Goal: Information Seeking & Learning: Understand process/instructions

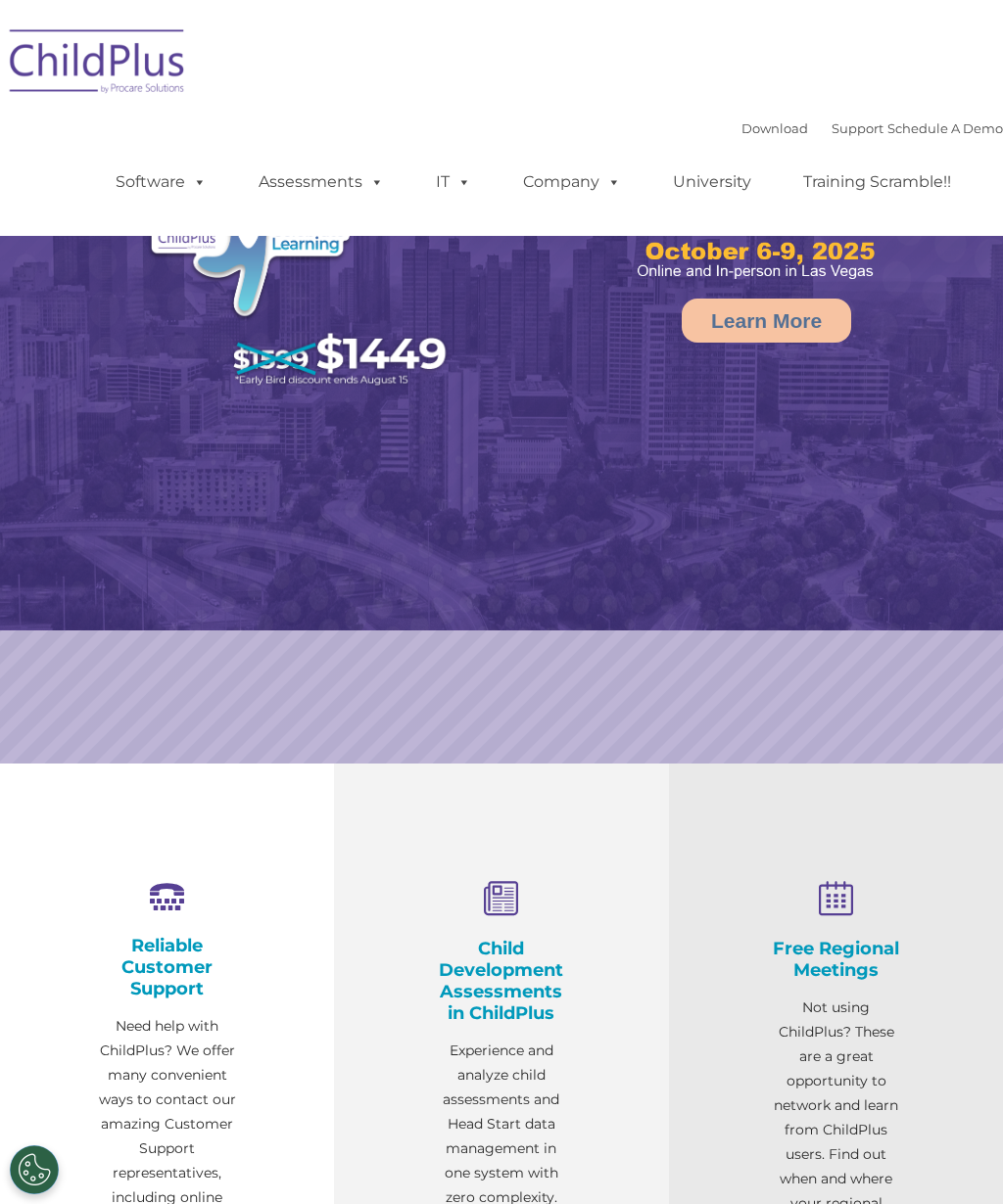
select select "MEDIUM"
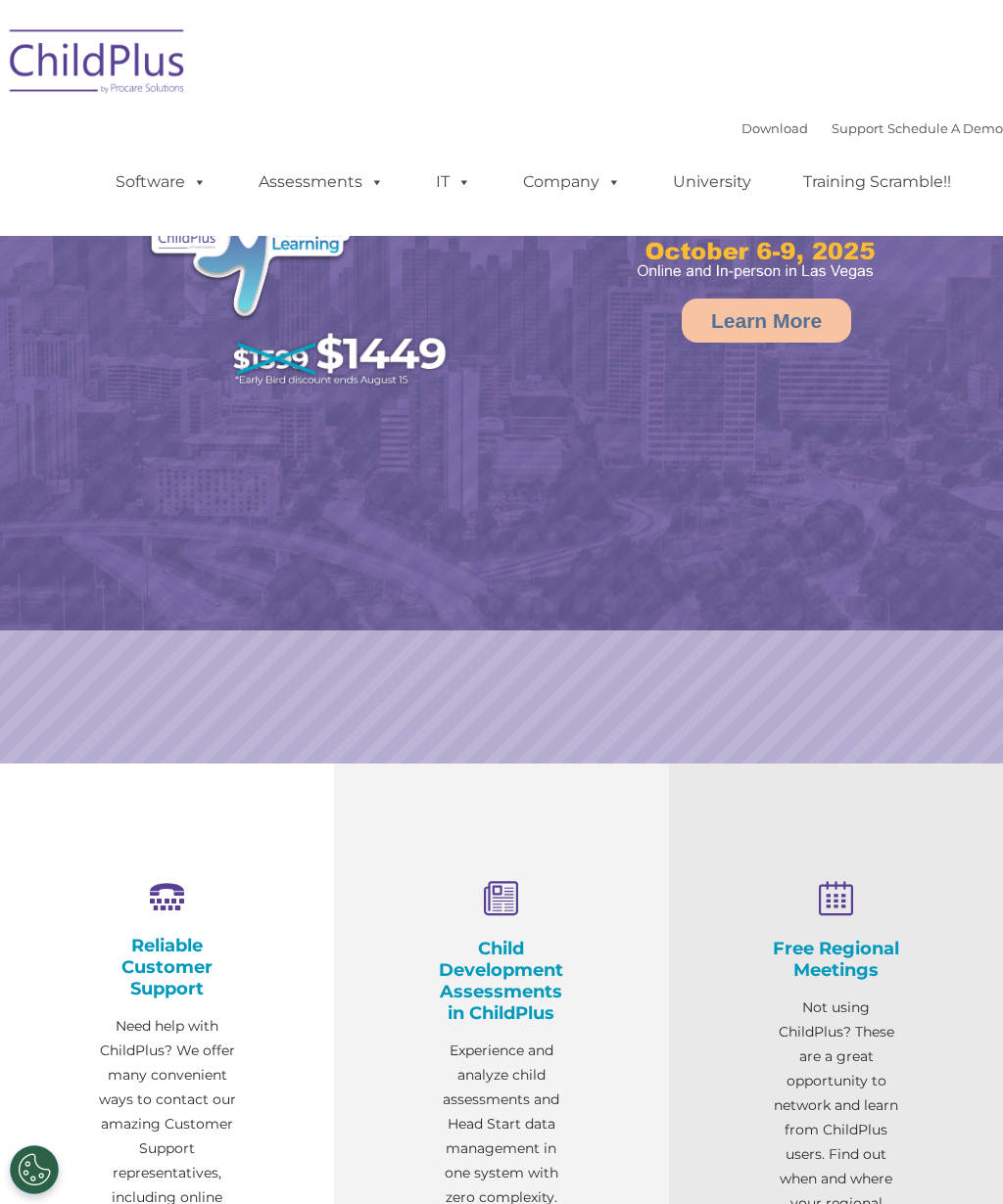
select select "MEDIUM"
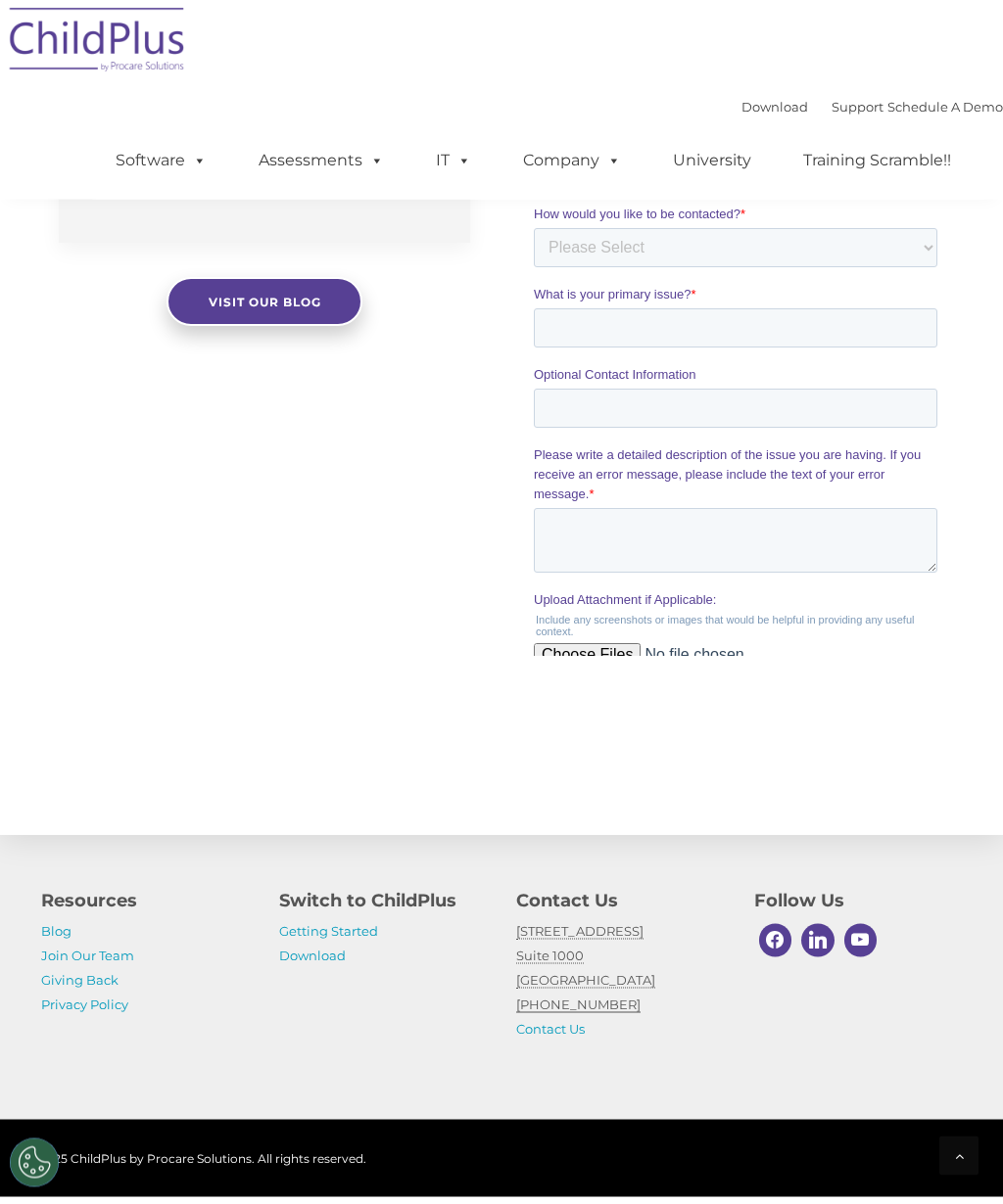
scroll to position [1938, 0]
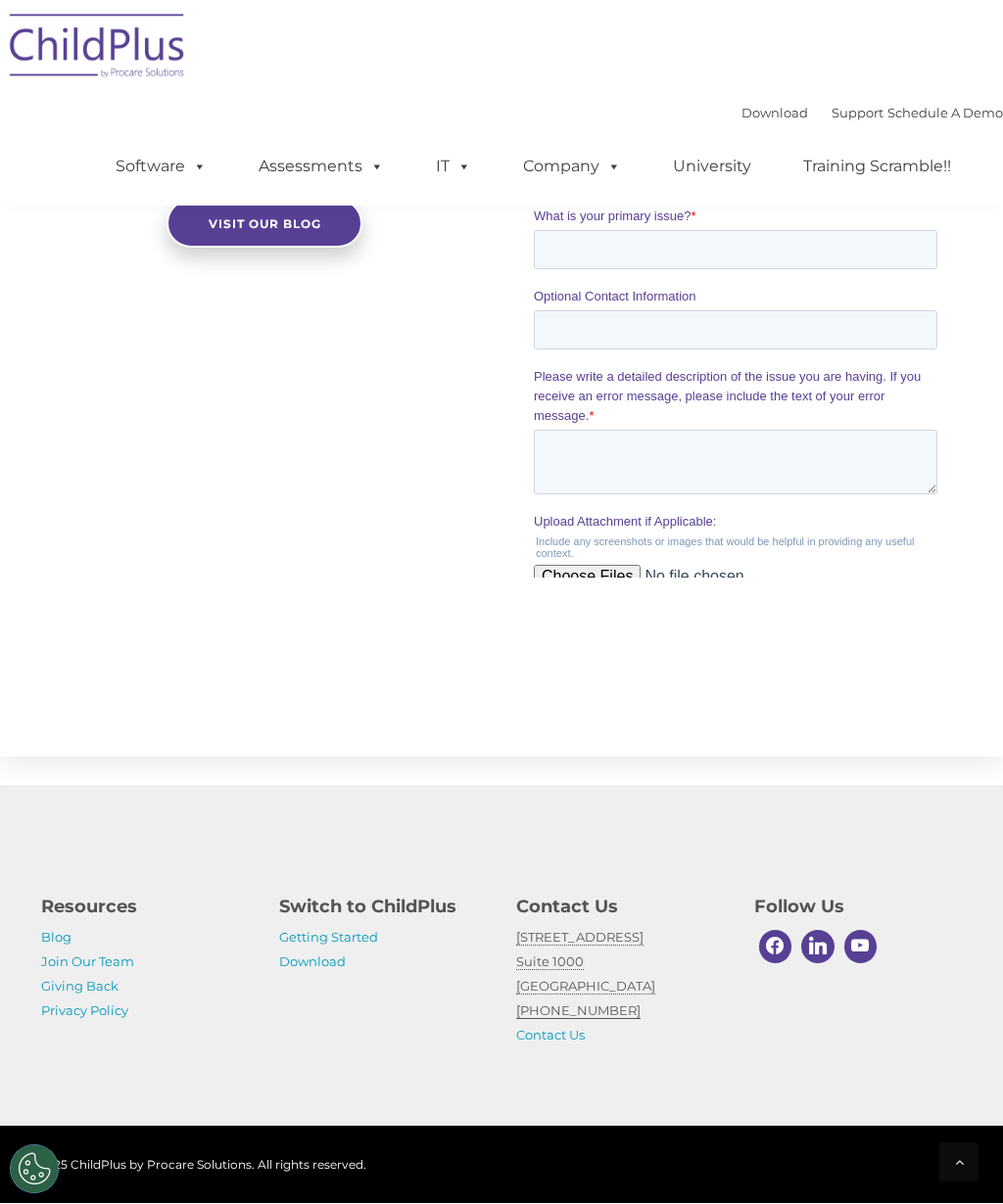
click at [371, 930] on link "Getting Started" at bounding box center [328, 938] width 99 height 16
